Goal: Find specific page/section: Find specific page/section

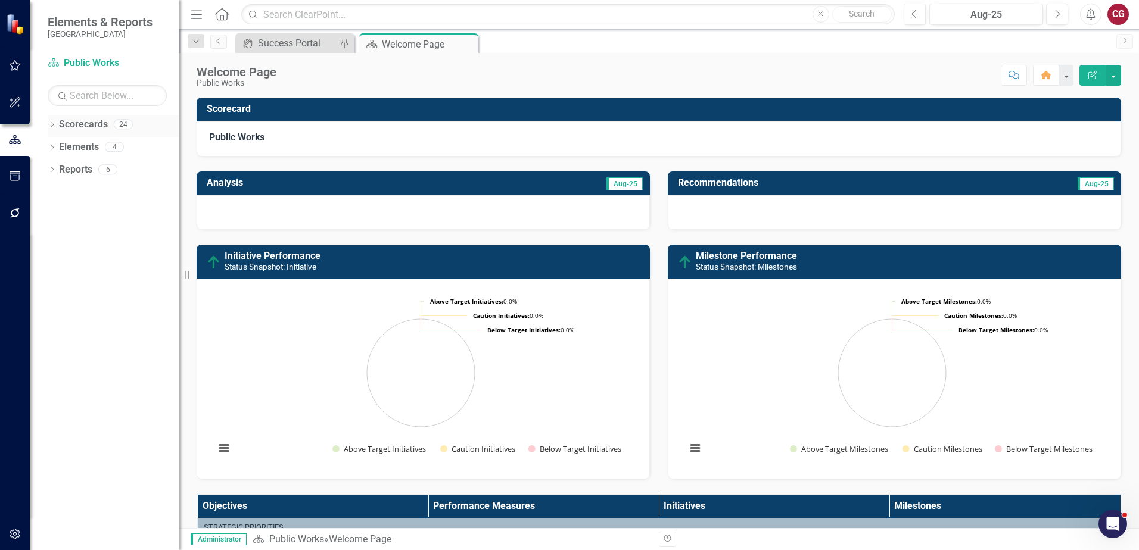
click at [52, 124] on icon "Dropdown" at bounding box center [52, 126] width 8 height 7
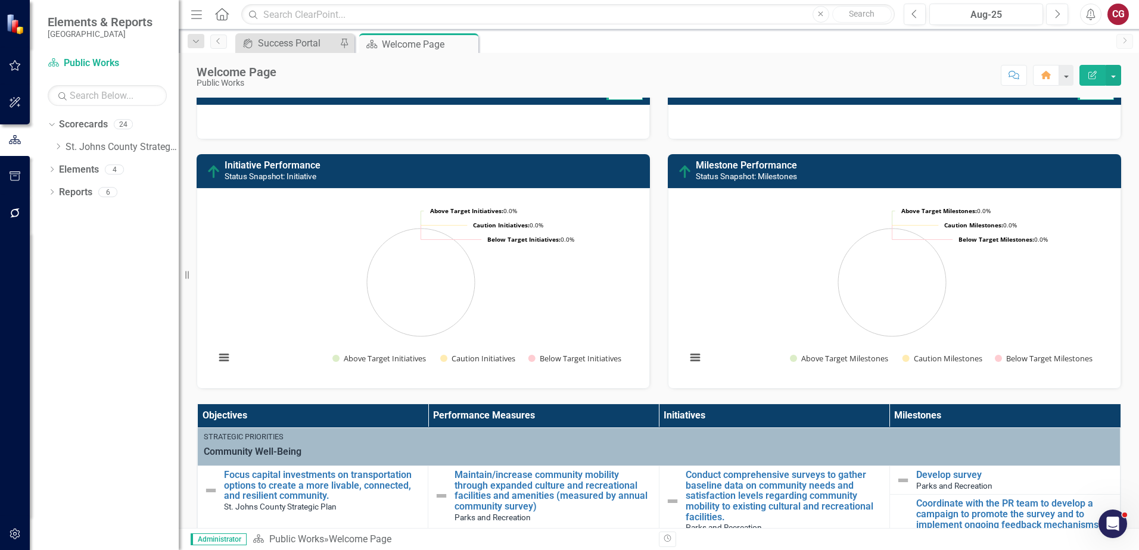
scroll to position [179, 0]
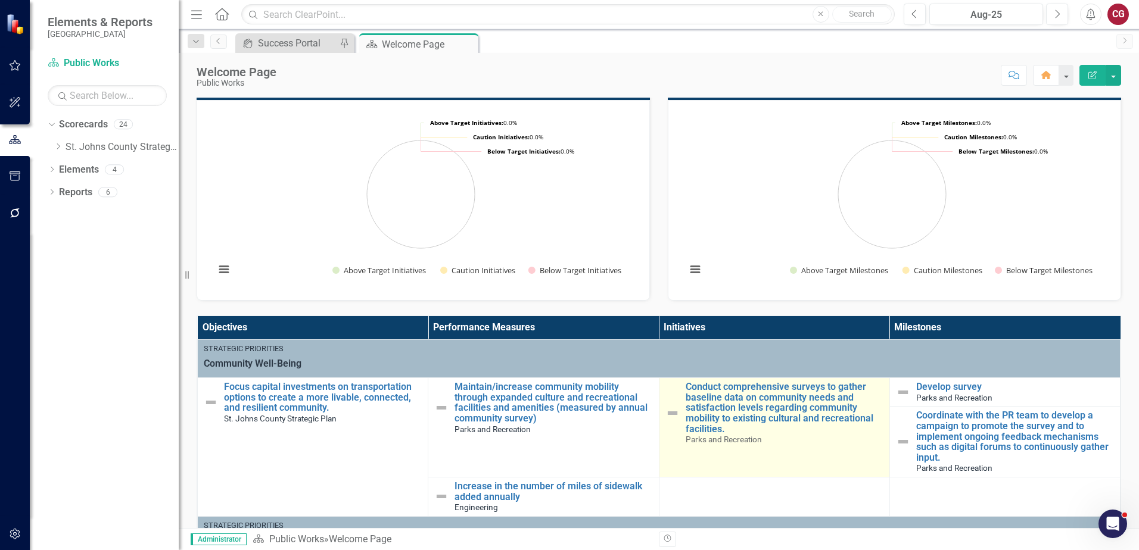
click at [665, 414] on img at bounding box center [672, 413] width 14 height 14
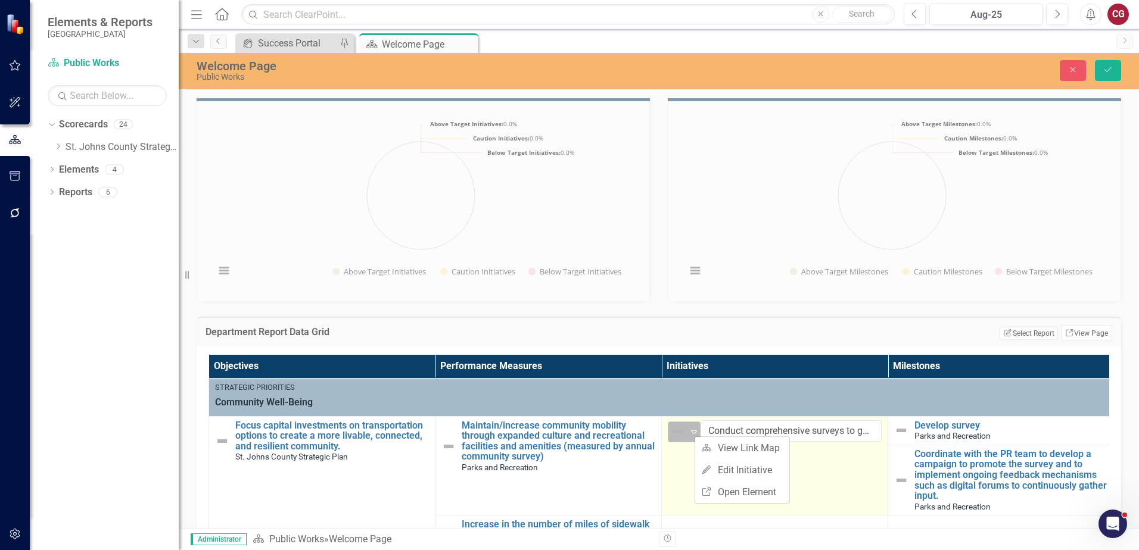
click at [678, 438] on img at bounding box center [678, 432] width 14 height 14
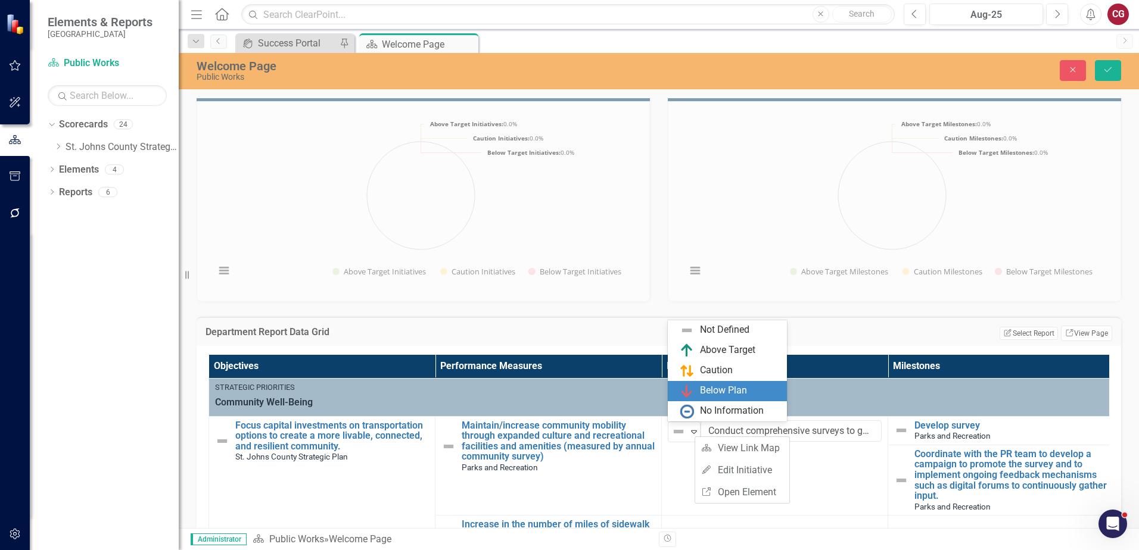
click at [641, 330] on h3 "Department Report Data Grid" at bounding box center [442, 332] width 475 height 11
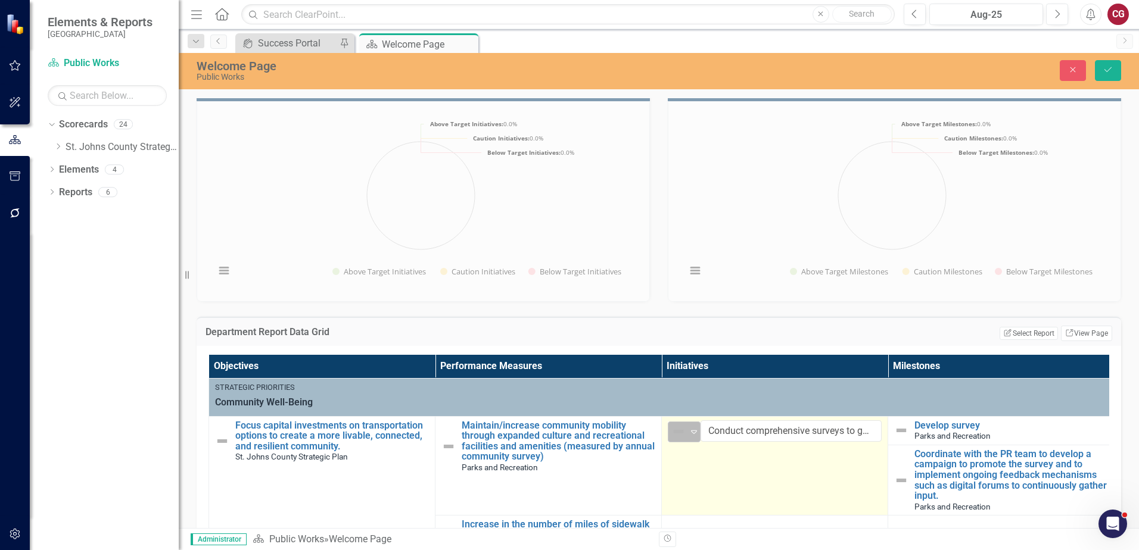
click at [684, 432] on img at bounding box center [678, 432] width 14 height 14
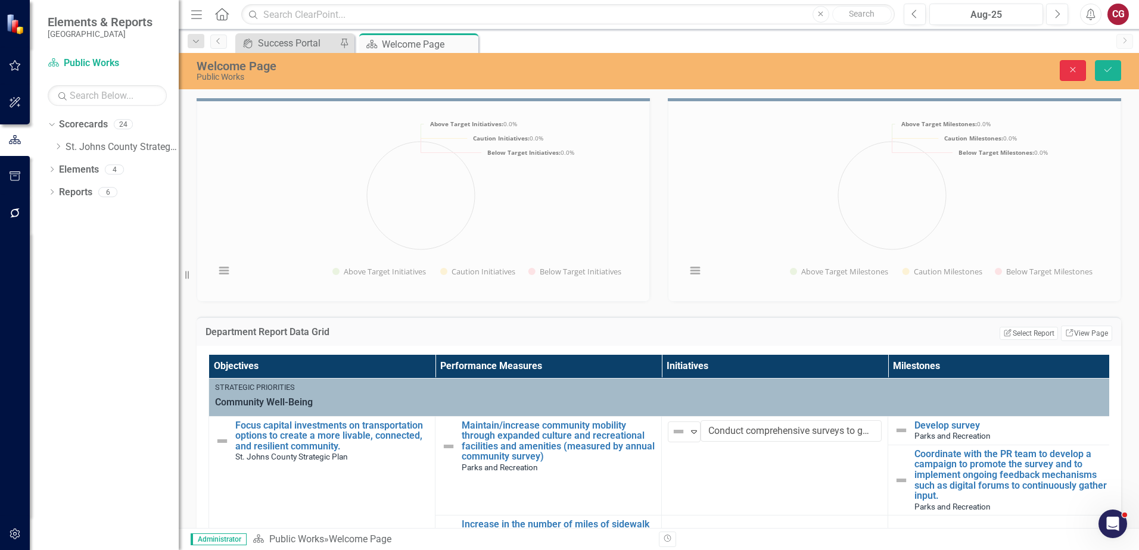
click at [1074, 68] on icon "Close" at bounding box center [1072, 69] width 11 height 8
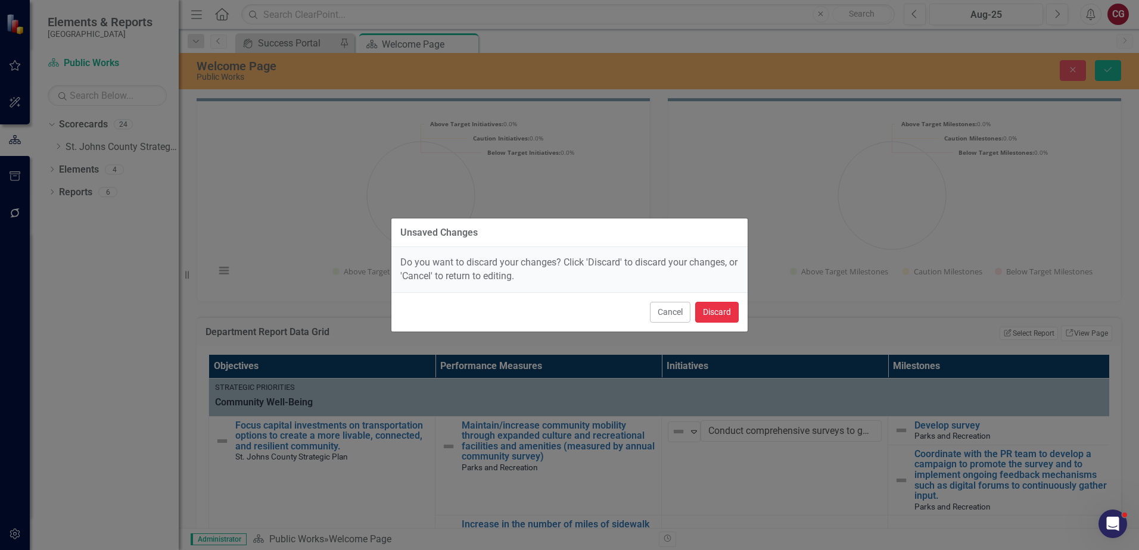
click at [719, 313] on button "Discard" at bounding box center [716, 312] width 43 height 21
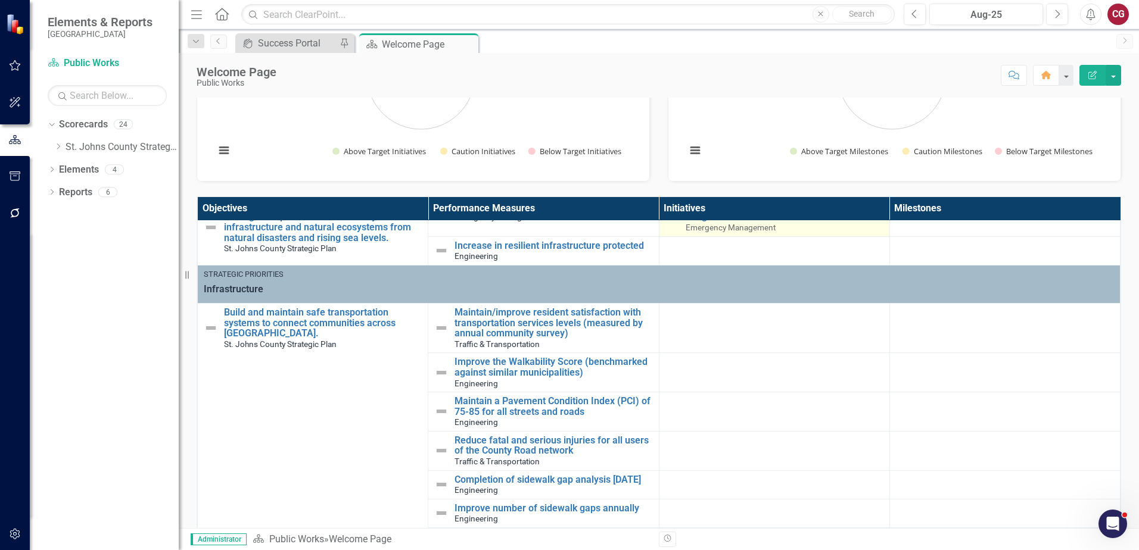
scroll to position [298, 0]
